Goal: Information Seeking & Learning: Learn about a topic

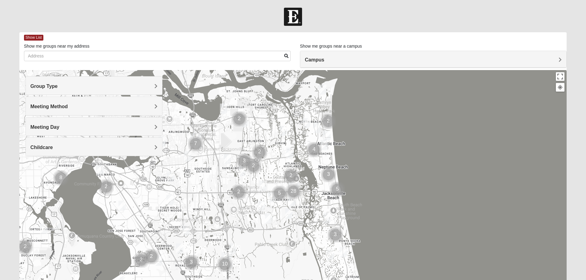
click at [61, 83] on div "Group Type" at bounding box center [94, 86] width 136 height 18
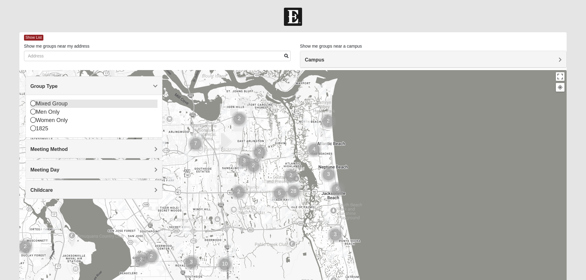
click at [32, 103] on icon at bounding box center [33, 104] width 6 height 6
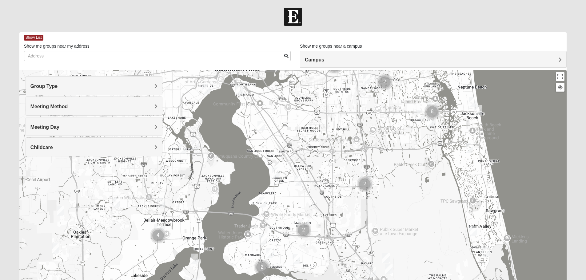
drag, startPoint x: 213, startPoint y: 204, endPoint x: 355, endPoint y: 123, distance: 163.1
click at [354, 123] on div at bounding box center [293, 193] width 548 height 246
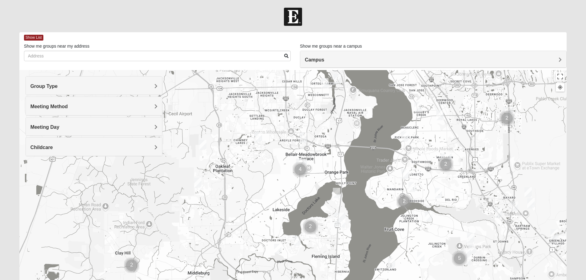
drag, startPoint x: 222, startPoint y: 208, endPoint x: 361, endPoint y: 143, distance: 153.9
click at [361, 143] on div at bounding box center [293, 193] width 548 height 246
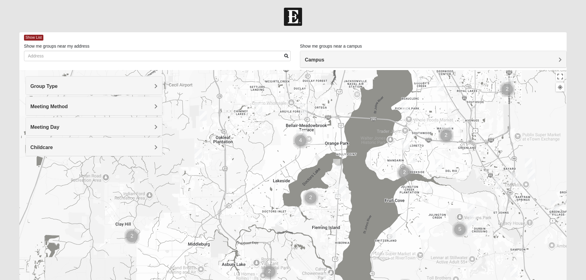
drag, startPoint x: 295, startPoint y: 232, endPoint x: 295, endPoint y: 202, distance: 30.5
click at [295, 202] on div at bounding box center [293, 193] width 548 height 246
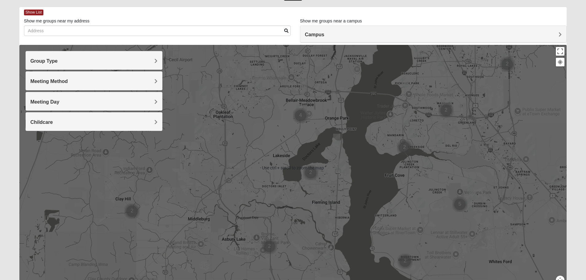
scroll to position [31, 0]
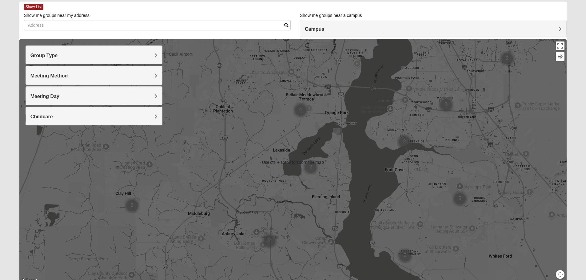
click at [279, 174] on div at bounding box center [293, 162] width 548 height 246
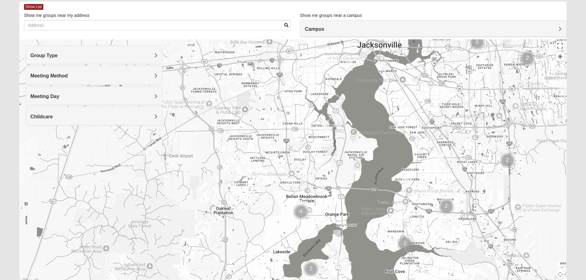
drag, startPoint x: 276, startPoint y: 147, endPoint x: 276, endPoint y: 249, distance: 102.5
click at [276, 249] on div at bounding box center [293, 162] width 548 height 246
click at [259, 176] on img "Mixed Jenkins 32244" at bounding box center [258, 179] width 7 height 10
click at [304, 179] on img "Mixed Trudell 32244" at bounding box center [303, 180] width 7 height 10
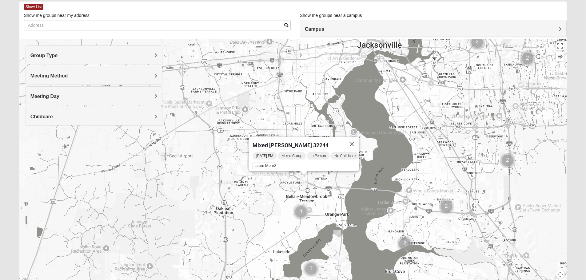
click at [202, 186] on img "Mixed Fisher 32065" at bounding box center [203, 187] width 7 height 10
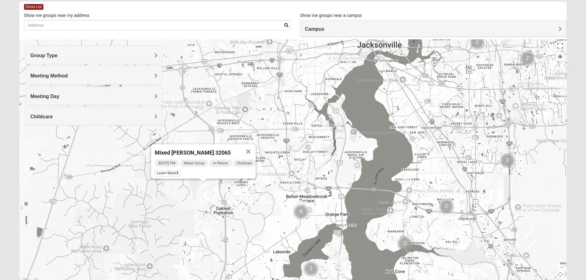
click at [200, 226] on img "Mixed Newton 32065" at bounding box center [198, 225] width 7 height 10
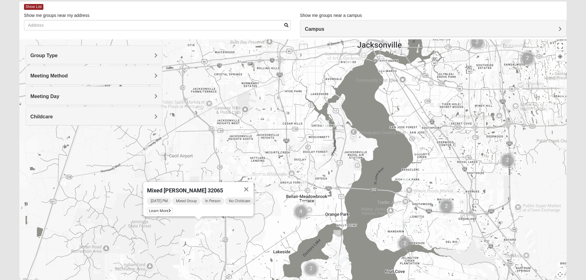
click at [147, 152] on img "Mixed Corwin 32221" at bounding box center [148, 152] width 7 height 10
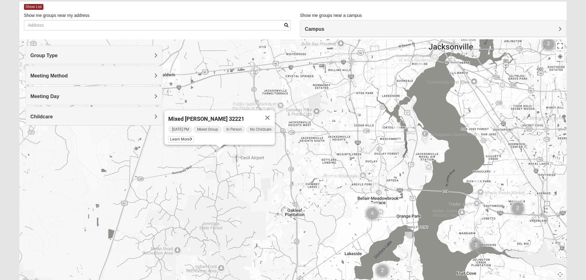
drag, startPoint x: 206, startPoint y: 180, endPoint x: 278, endPoint y: 182, distance: 72.0
click at [278, 182] on div "Mixed [PERSON_NAME] 32221 [DATE] PM Mixed Group In Person No Childcare Learn Mo…" at bounding box center [293, 162] width 548 height 246
click at [409, 236] on img "Mixed Bryant 32003" at bounding box center [408, 237] width 7 height 10
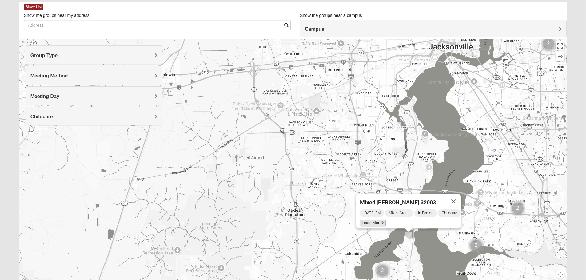
click at [365, 221] on span "Learn More" at bounding box center [373, 223] width 26 height 6
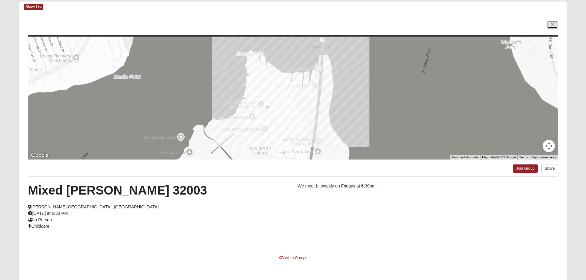
click at [553, 26] on icon at bounding box center [553, 25] width 2 height 4
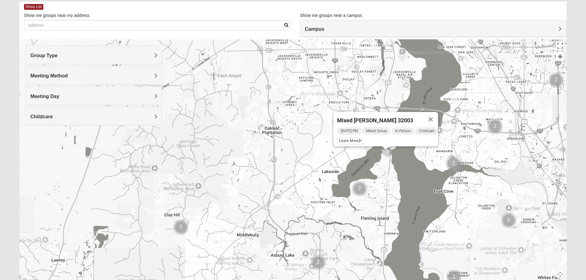
drag, startPoint x: 327, startPoint y: 223, endPoint x: 304, endPoint y: 140, distance: 85.9
click at [304, 140] on div "Mixed [PERSON_NAME] 32003 [DATE] PM Mixed Group In Person Childcare Learn More" at bounding box center [293, 162] width 548 height 246
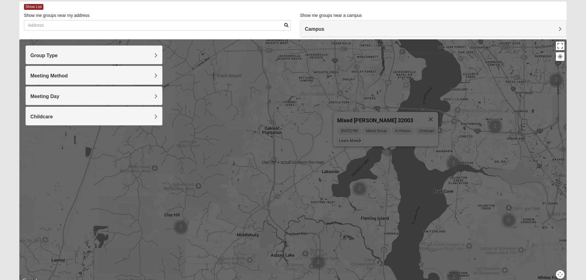
click at [266, 192] on div "Mixed [PERSON_NAME] 32003 [DATE] PM Mixed Group In Person Childcare Learn More" at bounding box center [293, 162] width 548 height 246
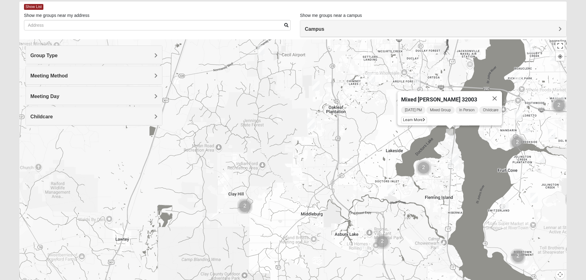
drag, startPoint x: 257, startPoint y: 200, endPoint x: 320, endPoint y: 182, distance: 66.2
click at [320, 182] on div "Mixed [PERSON_NAME] 32003 [DATE] PM Mixed Group In Person Childcare Learn More" at bounding box center [293, 162] width 548 height 246
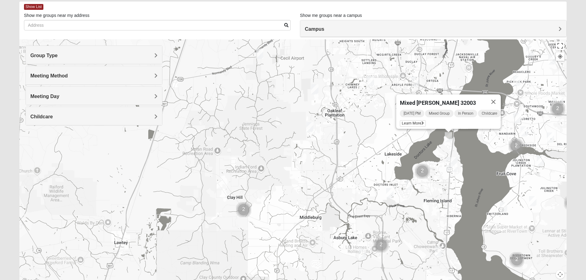
click at [246, 209] on img "Cluster of 2 groups" at bounding box center [243, 209] width 15 height 15
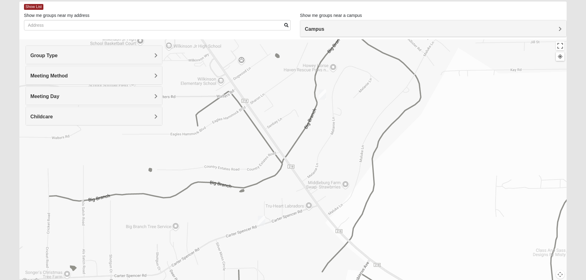
click at [262, 218] on img "Mixed Taylor 32068" at bounding box center [261, 221] width 7 height 10
click at [229, 204] on span "Learn More" at bounding box center [226, 207] width 26 height 6
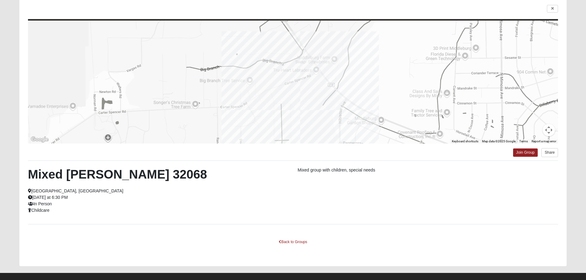
scroll to position [55, 0]
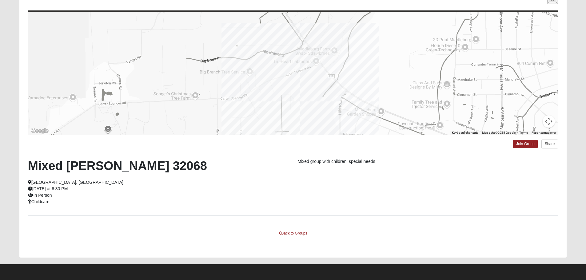
click at [551, 2] on link at bounding box center [552, 0] width 11 height 8
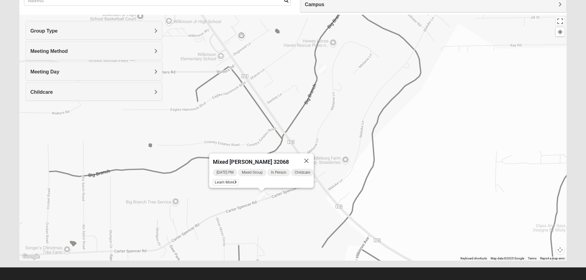
click at [324, 69] on img "Online Mixed Hodges 32068" at bounding box center [322, 70] width 7 height 10
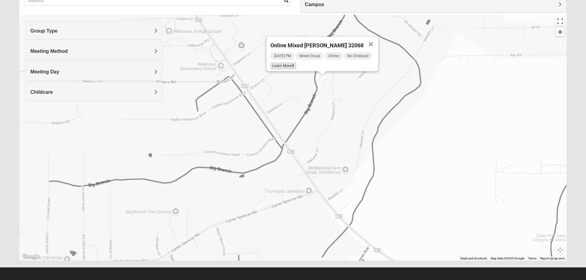
click at [289, 63] on span "Learn More" at bounding box center [283, 66] width 26 height 6
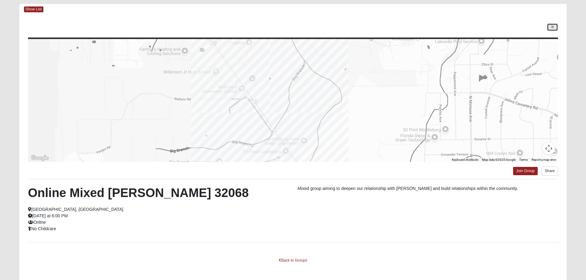
click at [552, 25] on icon at bounding box center [553, 27] width 2 height 4
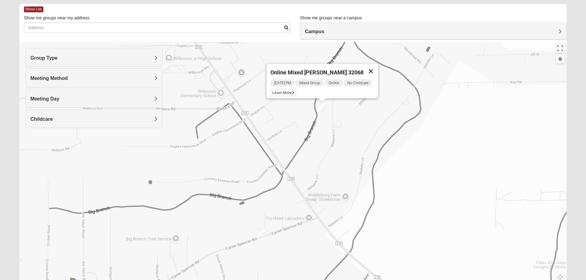
click at [372, 66] on button "Close" at bounding box center [370, 71] width 15 height 15
click at [107, 57] on h4 "Group Type" at bounding box center [93, 58] width 127 height 6
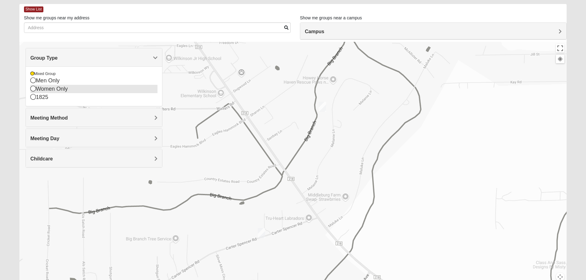
click at [34, 90] on icon at bounding box center [33, 89] width 6 height 6
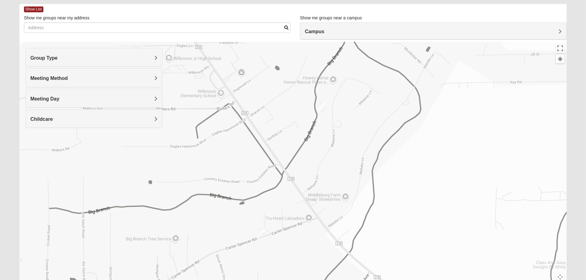
click at [60, 54] on div "Group Type" at bounding box center [94, 57] width 136 height 18
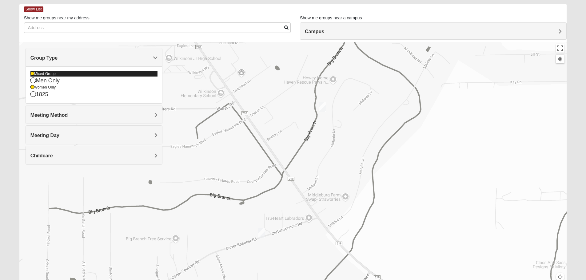
click at [32, 72] on icon at bounding box center [32, 74] width 4 height 4
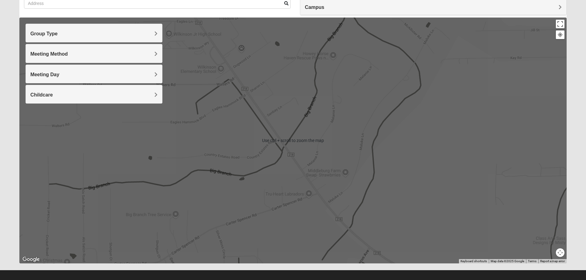
scroll to position [58, 0]
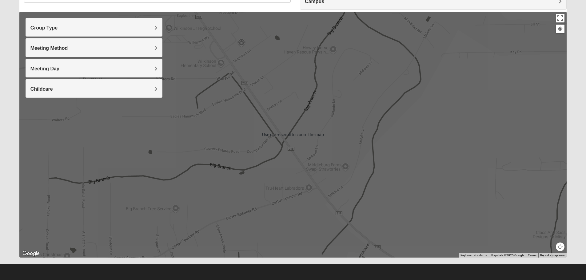
click at [257, 194] on div at bounding box center [293, 135] width 548 height 246
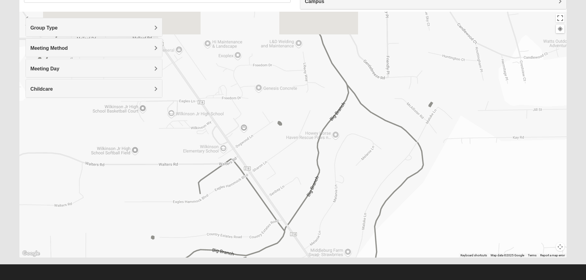
drag, startPoint x: 375, startPoint y: 161, endPoint x: 369, endPoint y: 195, distance: 34.9
click at [377, 248] on div at bounding box center [293, 135] width 548 height 246
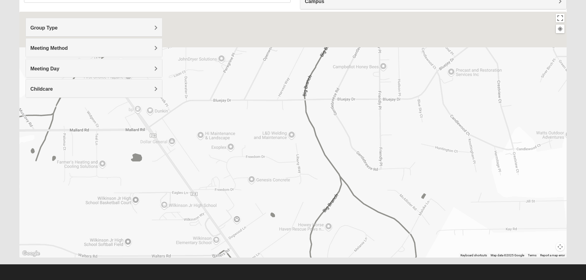
drag, startPoint x: 347, startPoint y: 133, endPoint x: 333, endPoint y: 245, distance: 112.2
click at [333, 245] on div at bounding box center [293, 135] width 548 height 246
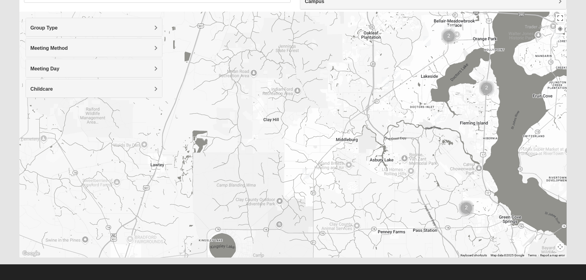
drag, startPoint x: 394, startPoint y: 203, endPoint x: 321, endPoint y: 125, distance: 106.3
click at [321, 125] on div at bounding box center [293, 135] width 548 height 246
click at [426, 42] on img "Womens Ellis 32065" at bounding box center [427, 41] width 7 height 10
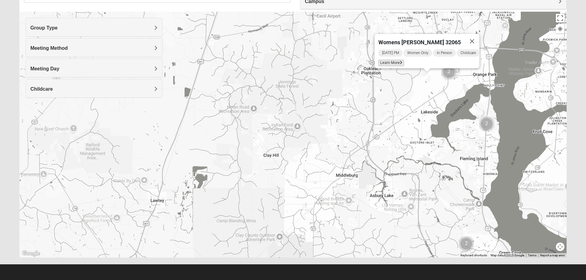
click at [400, 61] on icon at bounding box center [401, 63] width 2 height 4
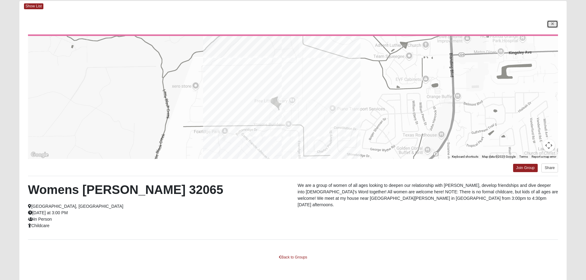
click at [554, 23] on icon at bounding box center [553, 24] width 2 height 4
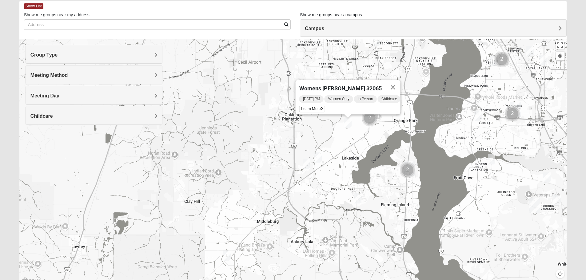
drag, startPoint x: 363, startPoint y: 167, endPoint x: 283, endPoint y: 186, distance: 82.0
click at [283, 186] on div "Womens [PERSON_NAME] 32065 [DATE] PM Women Only In Person Childcare Learn More" at bounding box center [293, 162] width 548 height 246
click at [400, 81] on button "Close" at bounding box center [393, 87] width 15 height 15
click at [330, 81] on img "Womens Costley 32244" at bounding box center [329, 81] width 7 height 10
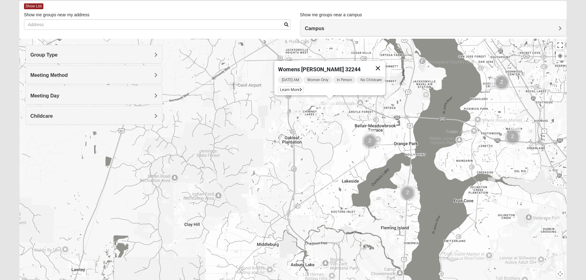
click at [381, 63] on button "Close" at bounding box center [378, 68] width 15 height 15
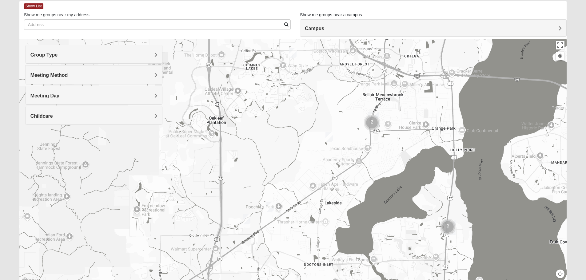
click at [371, 120] on img "Cluster of 2 groups" at bounding box center [371, 122] width 15 height 15
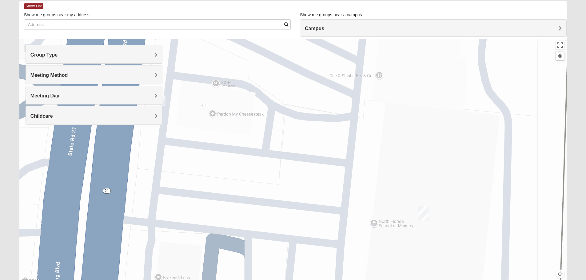
click at [421, 212] on img "Orange Park" at bounding box center [424, 214] width 11 height 15
click at [448, 179] on button "Close" at bounding box center [452, 186] width 15 height 15
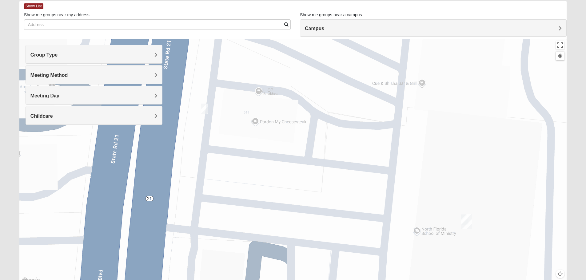
drag, startPoint x: 291, startPoint y: 182, endPoint x: 334, endPoint y: 190, distance: 44.4
click at [334, 190] on div at bounding box center [293, 162] width 548 height 246
click at [204, 108] on img "On Campus Womens Padolina 32073" at bounding box center [204, 109] width 7 height 10
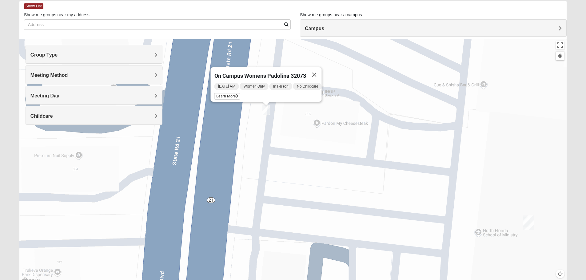
drag, startPoint x: 247, startPoint y: 128, endPoint x: 311, endPoint y: 129, distance: 63.1
click at [311, 129] on div "On Campus Womens Padolina 32073 [DATE] AM Women Only In Person No Childcare Lea…" at bounding box center [293, 162] width 548 height 246
click at [219, 93] on span "Learn More" at bounding box center [227, 96] width 26 height 6
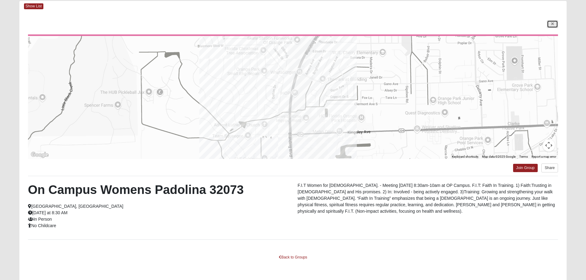
click at [555, 24] on link at bounding box center [552, 24] width 11 height 8
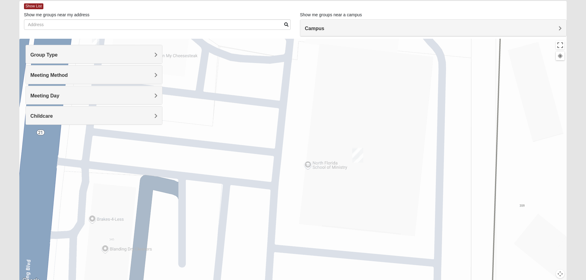
drag, startPoint x: 488, startPoint y: 195, endPoint x: 317, endPoint y: 128, distance: 183.5
click at [317, 128] on div "On Campus Womens Padolina 32073 [DATE] AM Women Only In Person No Childcare Lea…" at bounding box center [293, 162] width 548 height 246
click at [354, 152] on img "Orange Park" at bounding box center [357, 155] width 11 height 15
click at [361, 154] on img "Orange Park" at bounding box center [357, 155] width 11 height 15
click at [359, 148] on div at bounding box center [357, 146] width 8 height 4
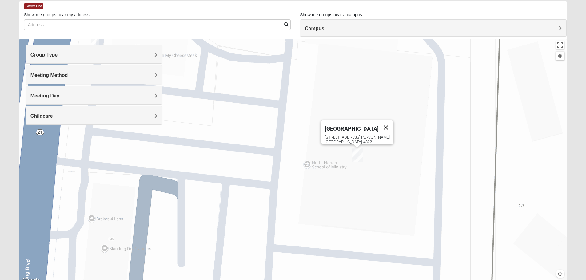
click at [379, 122] on button "Close" at bounding box center [386, 127] width 15 height 15
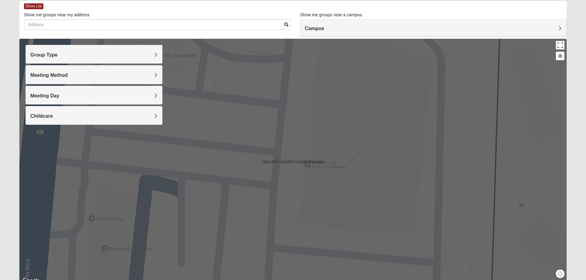
scroll to position [58, 0]
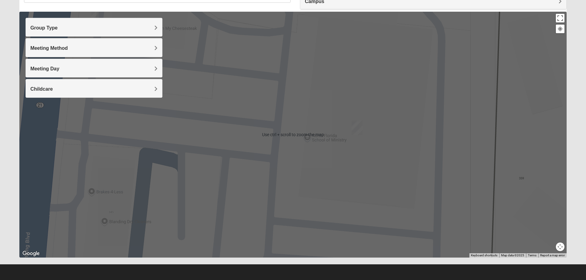
click at [332, 190] on div "To navigate, press the arrow keys." at bounding box center [293, 135] width 548 height 246
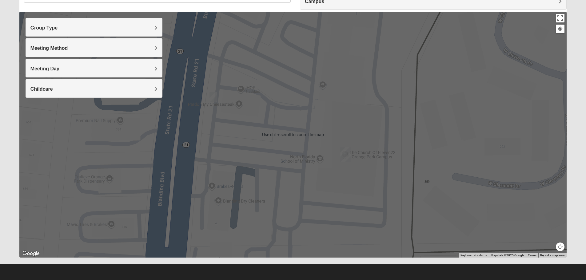
click at [334, 179] on div at bounding box center [293, 135] width 548 height 246
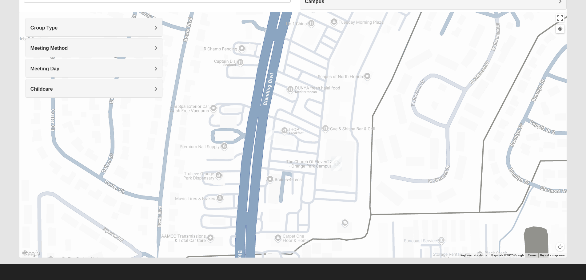
click at [337, 158] on img "Orange Park" at bounding box center [336, 164] width 11 height 15
drag, startPoint x: 357, startPoint y: 130, endPoint x: 353, endPoint y: 143, distance: 14.0
click at [358, 130] on button "Close" at bounding box center [365, 136] width 15 height 15
click at [333, 165] on img "Orange Park" at bounding box center [336, 164] width 11 height 15
click at [359, 130] on button "Close" at bounding box center [365, 136] width 15 height 15
